Goal: Task Accomplishment & Management: Manage account settings

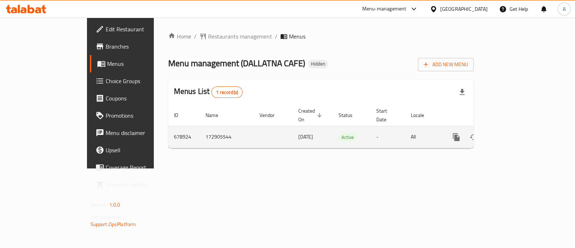
click at [405, 136] on td "-" at bounding box center [388, 137] width 35 height 22
click at [513, 133] on icon "enhanced table" at bounding box center [508, 137] width 9 height 9
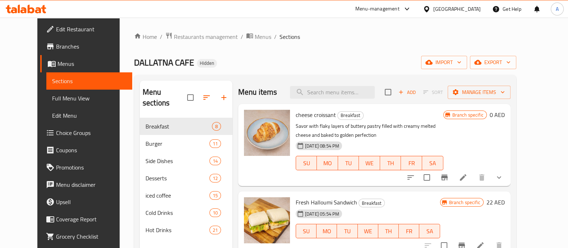
click at [298, 116] on span "cheese croissant" at bounding box center [316, 114] width 40 height 11
click at [298, 118] on span "cheese croissant" at bounding box center [316, 114] width 40 height 11
click at [298, 117] on span "cheese croissant" at bounding box center [316, 114] width 40 height 11
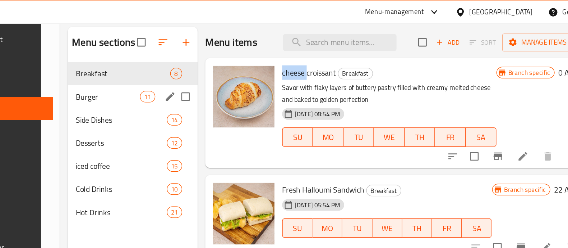
scroll to position [59, 0]
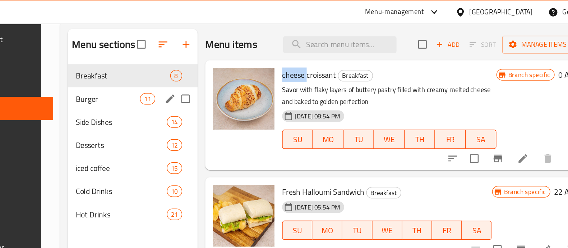
click at [163, 70] on span "Burger" at bounding box center [163, 73] width 48 height 9
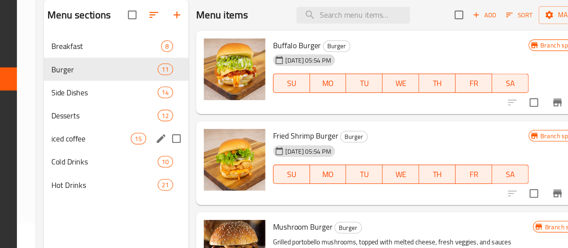
scroll to position [59, 0]
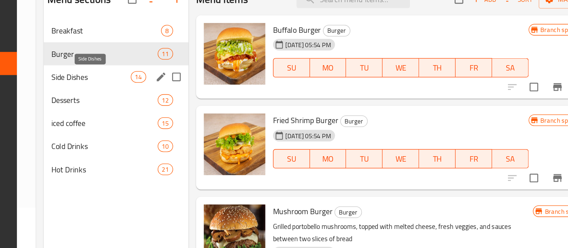
click at [144, 87] on span "Side Dishes" at bounding box center [150, 91] width 59 height 9
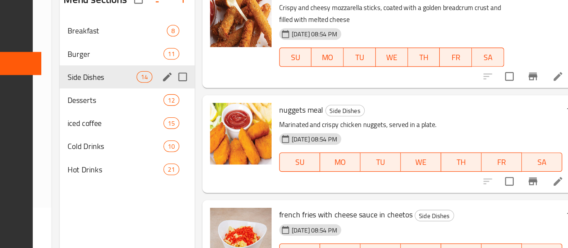
scroll to position [403, 0]
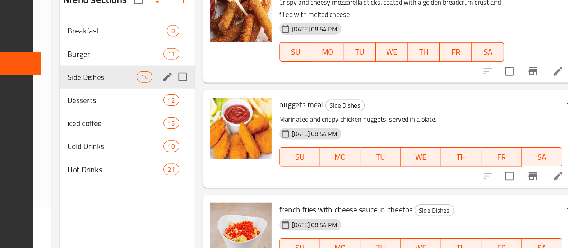
click at [147, 114] on div "Desserts 12" at bounding box center [177, 108] width 101 height 17
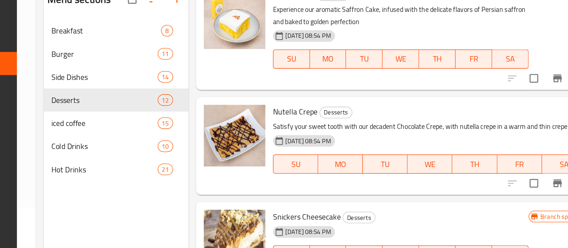
scroll to position [684, 0]
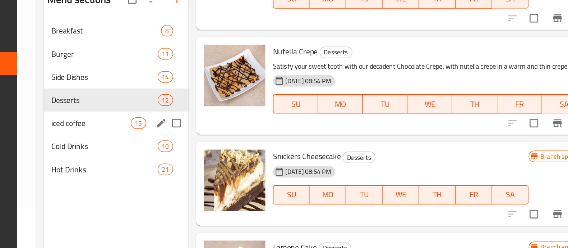
click at [138, 123] on span "iced coffee" at bounding box center [150, 125] width 59 height 9
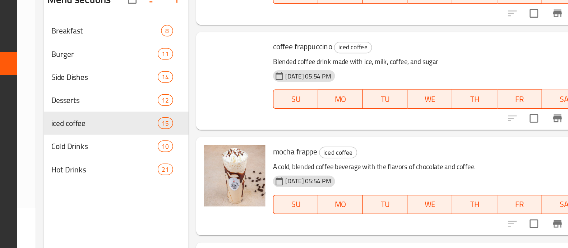
scroll to position [785, 0]
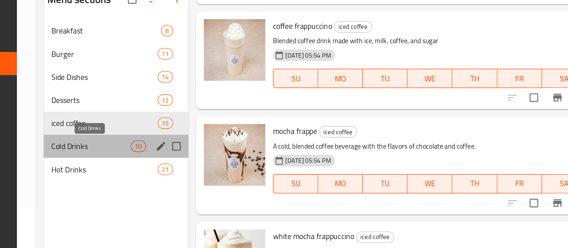
click at [148, 143] on span "Cold Drinks" at bounding box center [150, 142] width 59 height 9
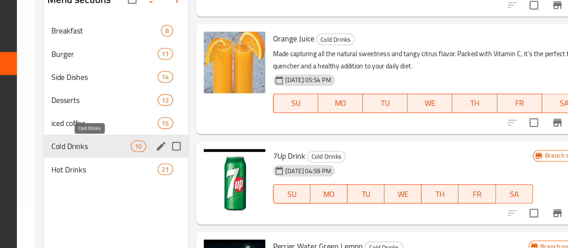
scroll to position [550, 0]
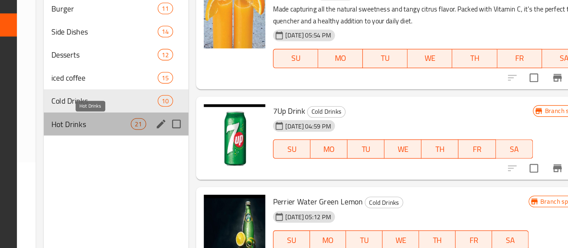
click at [162, 159] on span "Hot Drinks" at bounding box center [150, 155] width 59 height 9
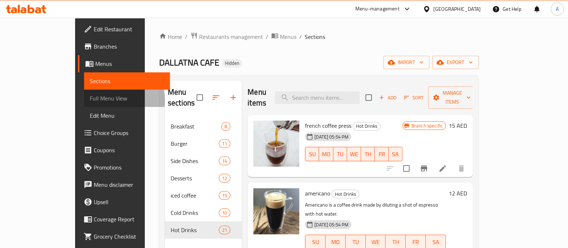
click at [90, 101] on span "Full Menu View" at bounding box center [127, 98] width 74 height 9
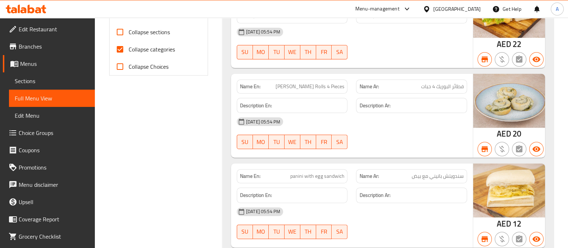
scroll to position [404, 0]
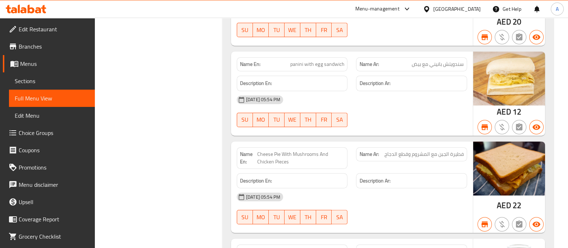
click at [32, 114] on span "Edit Menu" at bounding box center [52, 115] width 74 height 9
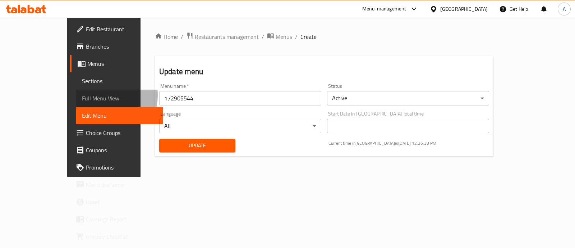
click at [82, 95] on span "Full Menu View" at bounding box center [120, 98] width 76 height 9
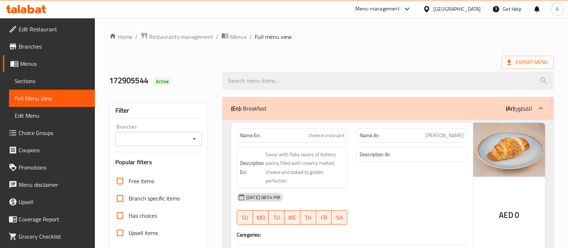
click at [265, 194] on span "[DATE] 08:54 PM" at bounding box center [263, 197] width 40 height 7
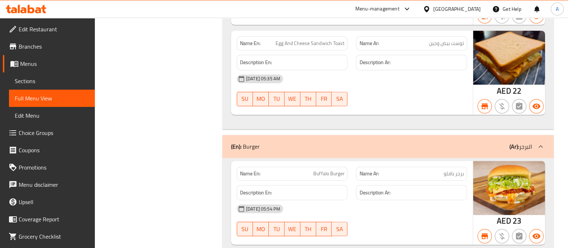
scroll to position [802, 0]
